Goal: Task Accomplishment & Management: Use online tool/utility

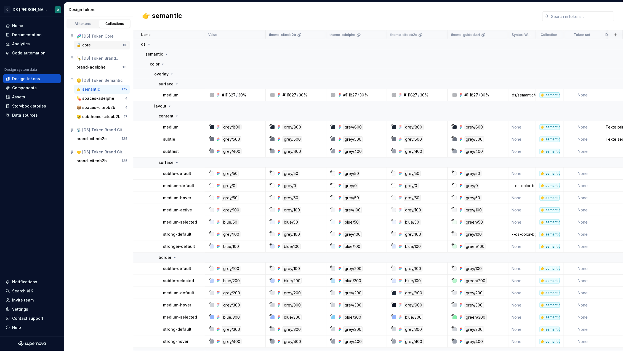
click at [89, 44] on div "🔒 core" at bounding box center [83, 45] width 14 height 6
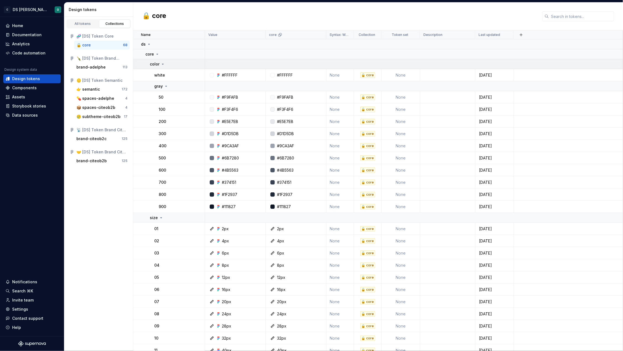
click at [161, 62] on icon at bounding box center [163, 64] width 4 height 4
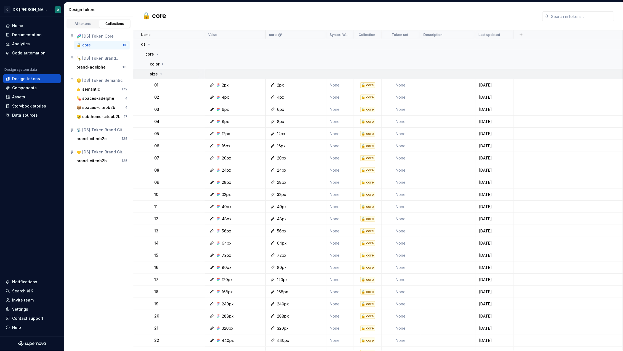
click at [160, 74] on icon at bounding box center [161, 74] width 4 height 4
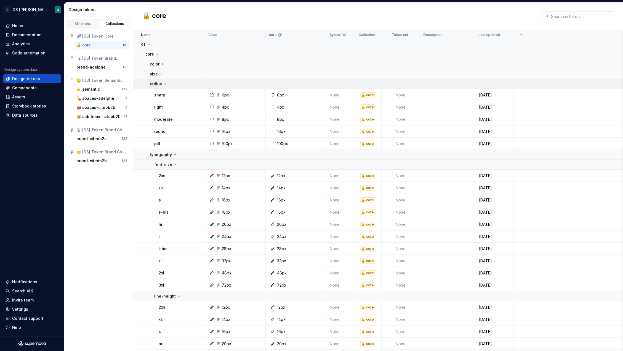
click at [163, 83] on icon at bounding box center [165, 84] width 4 height 4
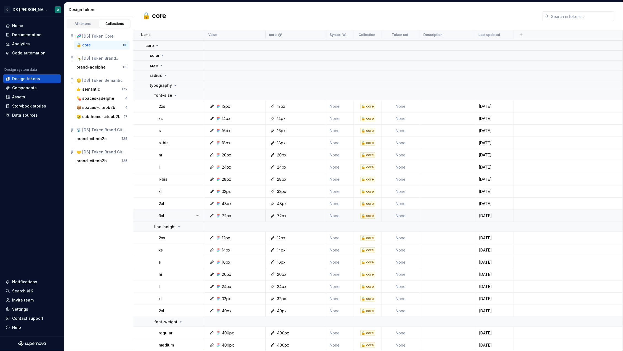
scroll to position [21, 0]
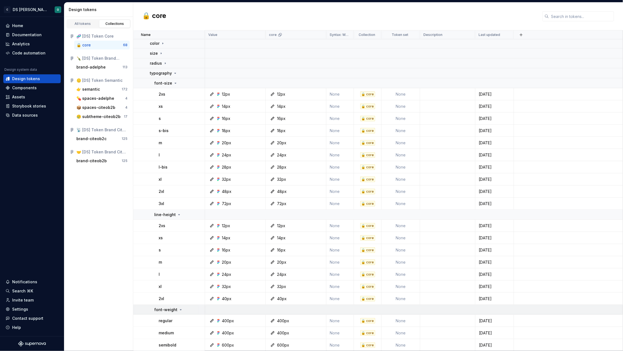
click at [171, 308] on p "font-weight" at bounding box center [165, 310] width 23 height 6
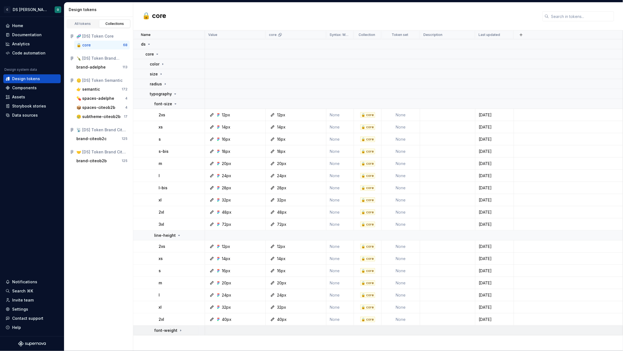
click at [168, 330] on p "font-weight" at bounding box center [165, 330] width 23 height 6
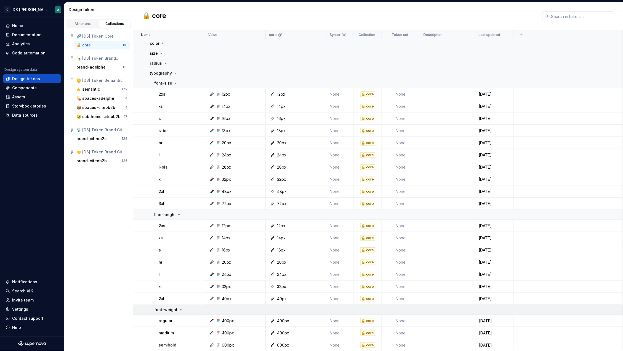
click at [200, 308] on div at bounding box center [201, 309] width 7 height 10
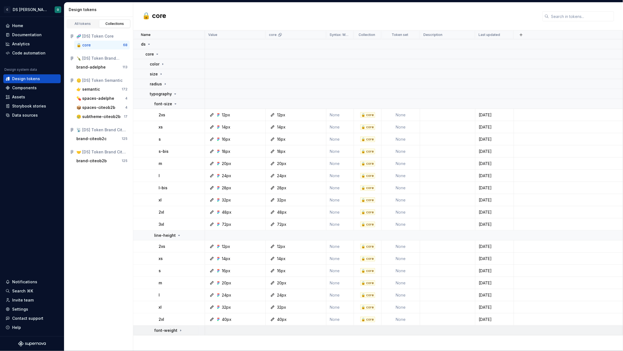
scroll to position [0, 0]
click at [191, 330] on div "font-weight" at bounding box center [179, 330] width 50 height 6
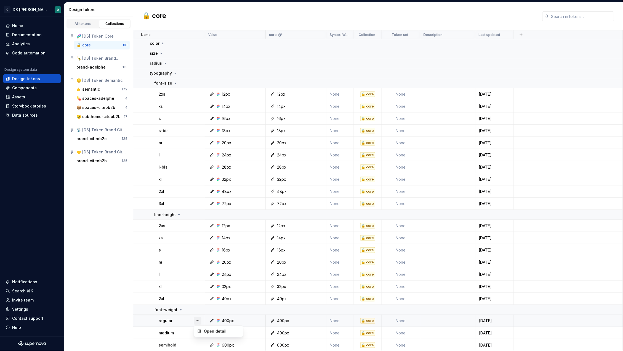
click at [198, 321] on button "button" at bounding box center [198, 321] width 8 height 8
click at [219, 330] on div "Open detail" at bounding box center [222, 331] width 36 height 6
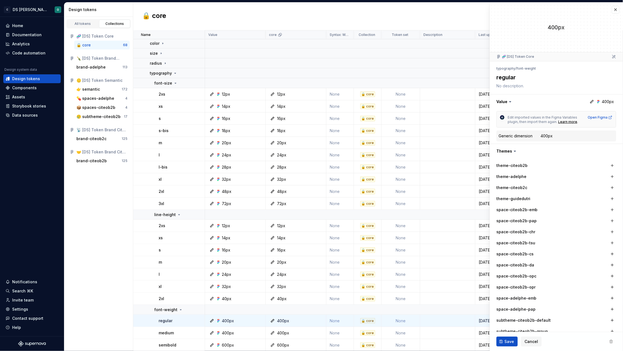
click at [510, 101] on icon at bounding box center [511, 101] width 2 height 1
click at [502, 101] on button "button" at bounding box center [556, 101] width 133 height 14
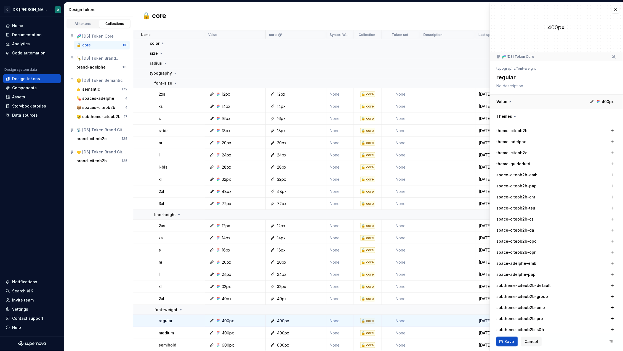
click at [506, 100] on button "button" at bounding box center [556, 101] width 133 height 14
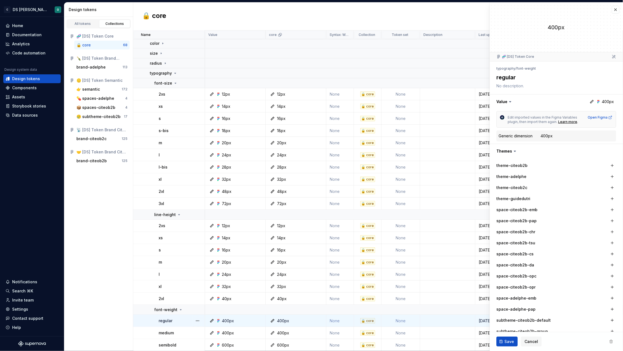
click at [225, 320] on div "400px" at bounding box center [228, 321] width 12 height 6
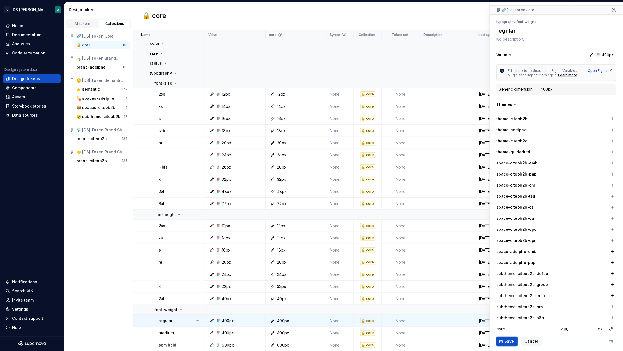
scroll to position [142, 0]
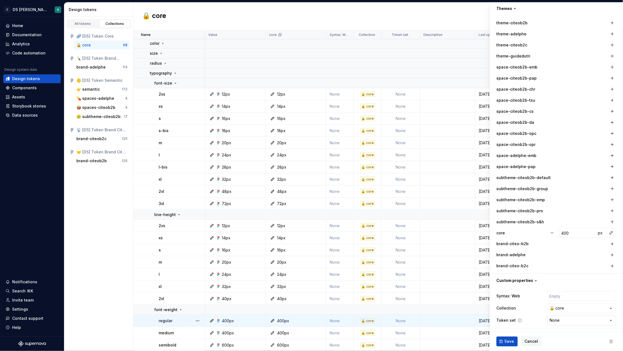
click at [564, 321] on html "C DS Citeo O Home Documentation Analytics Code automation Design system data De…" at bounding box center [311, 175] width 623 height 351
click at [526, 322] on html "C DS Citeo O Home Documentation Analytics Code automation Design system data De…" at bounding box center [311, 175] width 623 height 351
click at [599, 233] on span "px" at bounding box center [601, 232] width 5 height 5
click at [598, 233] on span "rem" at bounding box center [601, 232] width 7 height 5
click at [599, 233] on span "%" at bounding box center [601, 232] width 4 height 5
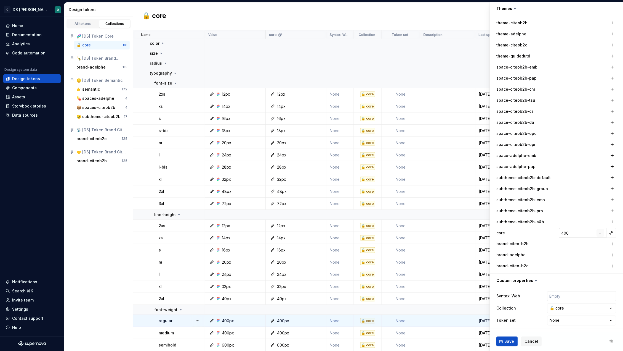
click at [600, 232] on span "–" at bounding box center [601, 232] width 2 height 5
click at [599, 233] on span "px" at bounding box center [601, 232] width 5 height 5
click at [598, 233] on span "rem" at bounding box center [601, 232] width 7 height 5
click at [599, 233] on span "%" at bounding box center [601, 232] width 4 height 5
click at [590, 241] on div "brand-citeo-b2b" at bounding box center [557, 244] width 120 height 8
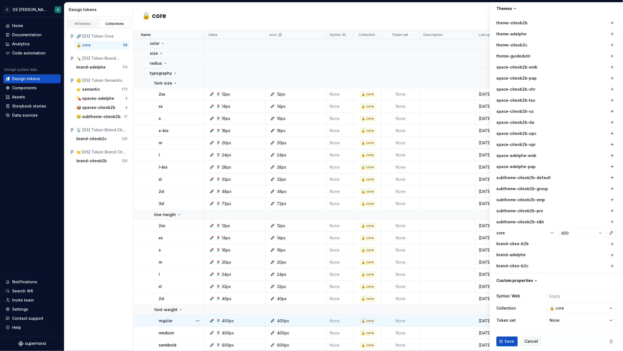
click at [249, 321] on div "400px" at bounding box center [237, 321] width 57 height 6
type textarea "*"
click at [533, 339] on span "Cancel" at bounding box center [532, 341] width 14 height 6
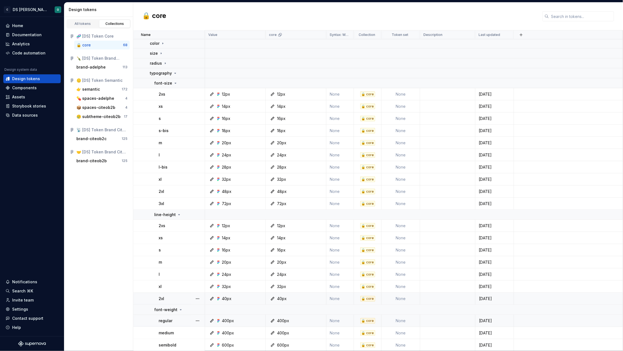
scroll to position [19, 0]
click at [27, 78] on div "Design tokens" at bounding box center [26, 79] width 28 height 6
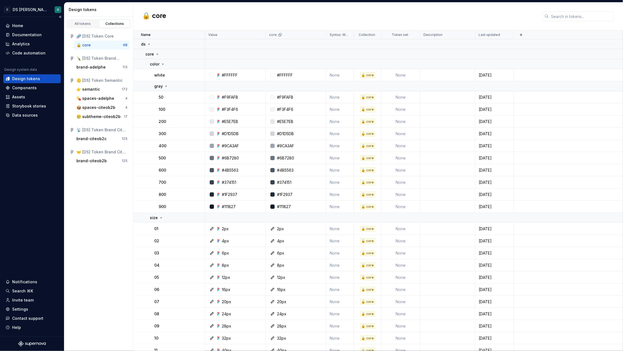
click at [22, 77] on div "Design tokens" at bounding box center [26, 79] width 28 height 6
click at [23, 115] on div "Data sources" at bounding box center [25, 115] width 26 height 6
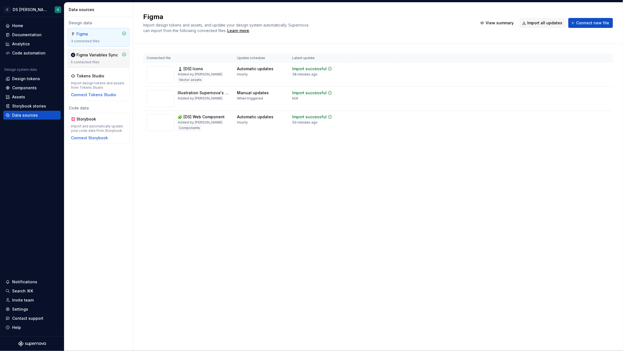
click at [98, 56] on div "Figma Variables Sync" at bounding box center [96, 55] width 41 height 6
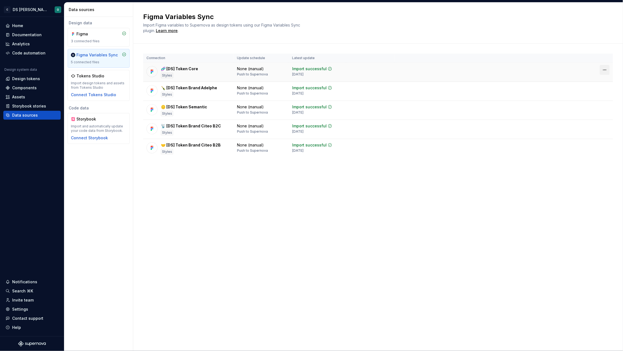
click at [606, 70] on html "C DS Citeo O Home Documentation Analytics Code automation Design system data De…" at bounding box center [311, 175] width 623 height 351
click at [422, 71] on html "C DS Citeo O Home Documentation Analytics Code automation Design system data De…" at bounding box center [311, 175] width 623 height 351
click at [328, 68] on icon at bounding box center [330, 69] width 4 height 4
click at [164, 75] on div "Styles" at bounding box center [167, 76] width 12 height 6
click at [213, 184] on div "Figma Variables Sync Import Figma variables to Supernova as design tokens using…" at bounding box center [378, 176] width 490 height 348
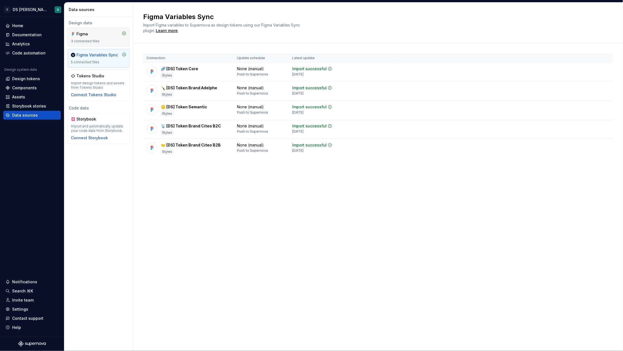
click at [95, 38] on div "Figma 3 connected files" at bounding box center [98, 37] width 55 height 12
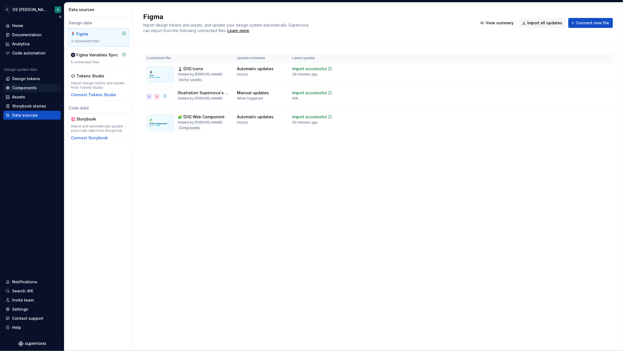
click at [25, 87] on div "Components" at bounding box center [24, 88] width 25 height 6
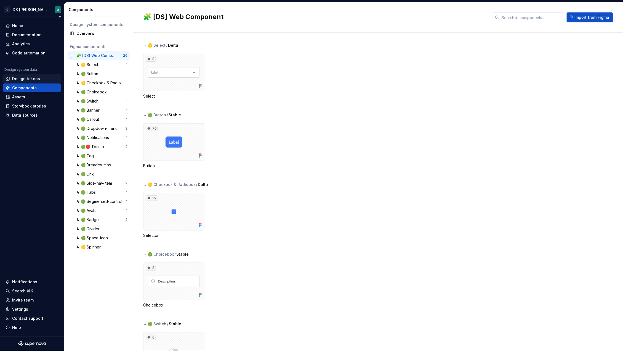
click at [28, 78] on div "Design tokens" at bounding box center [26, 79] width 28 height 6
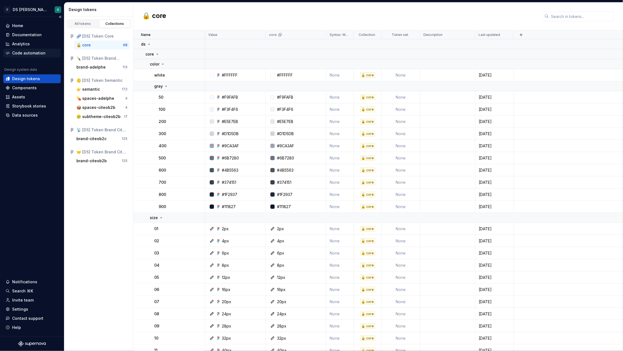
click at [34, 51] on div "Code automation" at bounding box center [28, 53] width 33 height 6
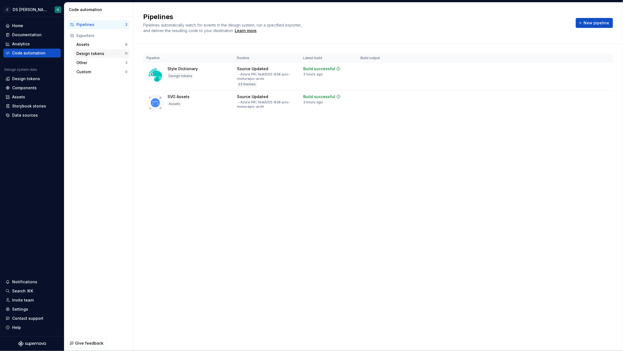
click at [88, 58] on div "Design tokens 11" at bounding box center [101, 53] width 55 height 9
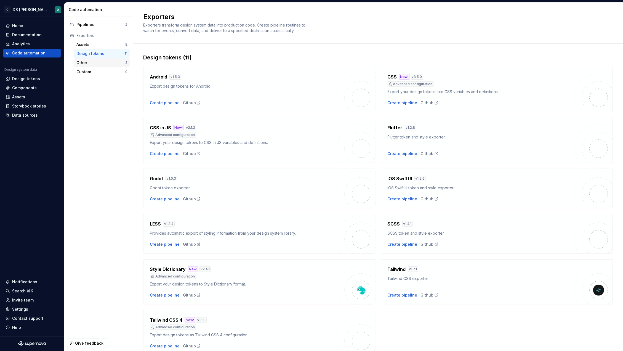
click at [87, 62] on div "Other" at bounding box center [100, 63] width 49 height 6
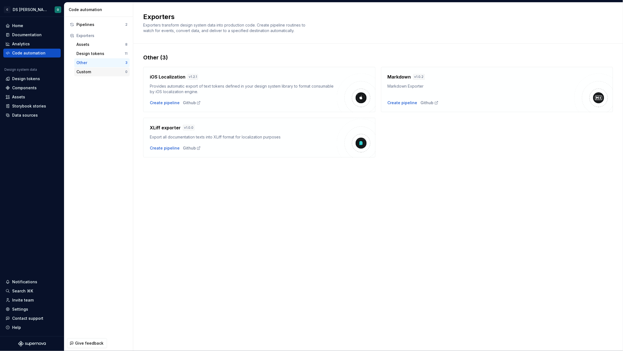
click at [89, 73] on div "Custom" at bounding box center [100, 72] width 49 height 6
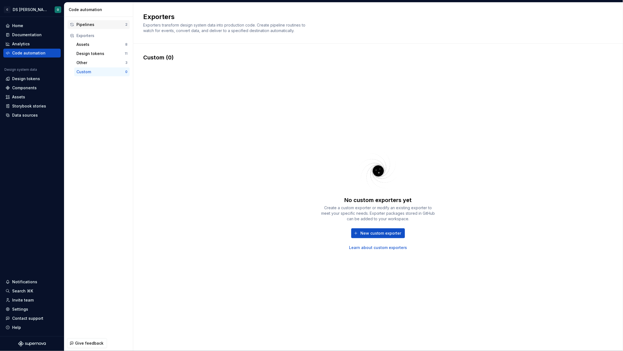
click at [89, 26] on div "Pipelines" at bounding box center [100, 25] width 49 height 6
